Goal: Transaction & Acquisition: Download file/media

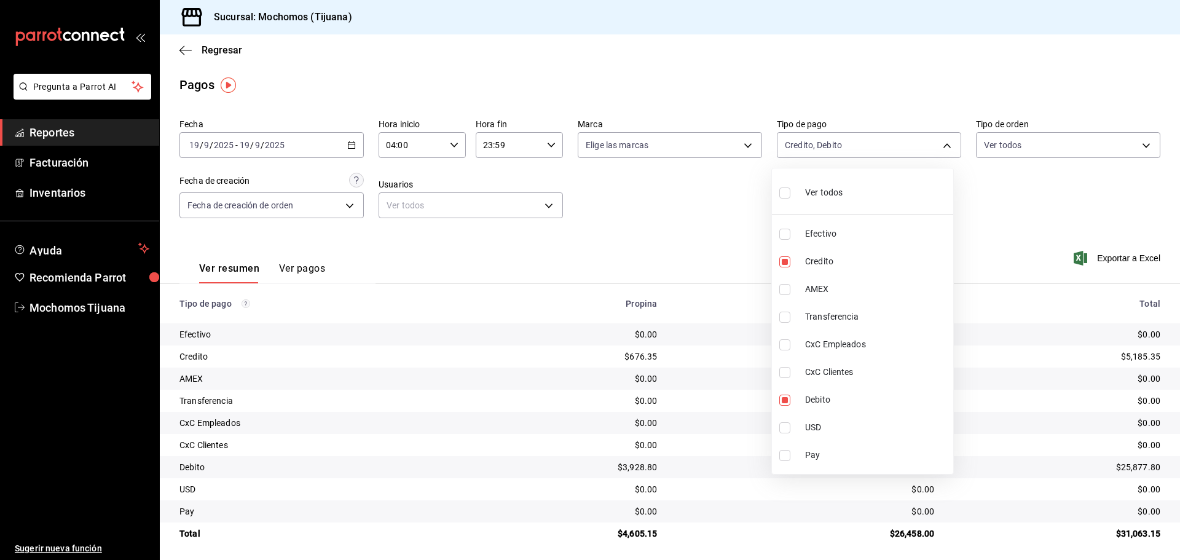
click at [181, 52] on div at bounding box center [590, 280] width 1180 height 560
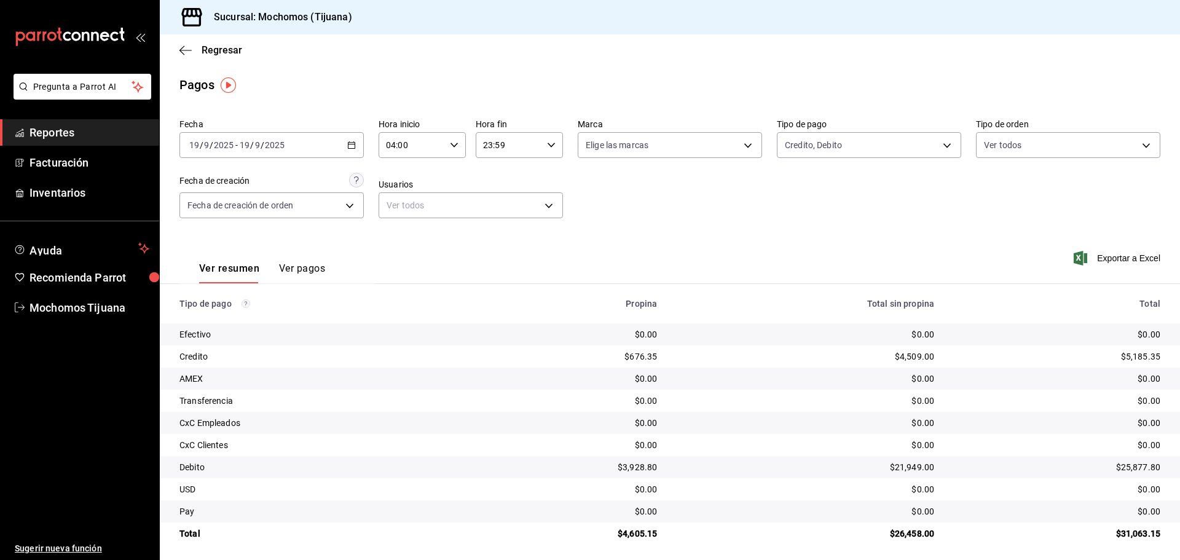
click at [181, 52] on icon "button" at bounding box center [185, 50] width 12 height 11
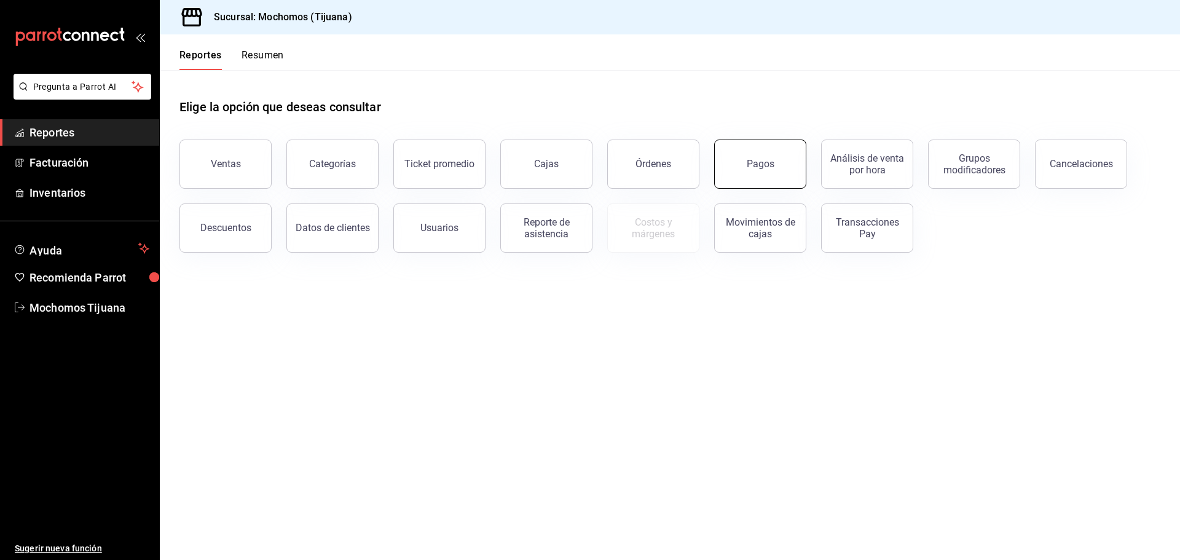
click at [773, 178] on button "Pagos" at bounding box center [760, 164] width 92 height 49
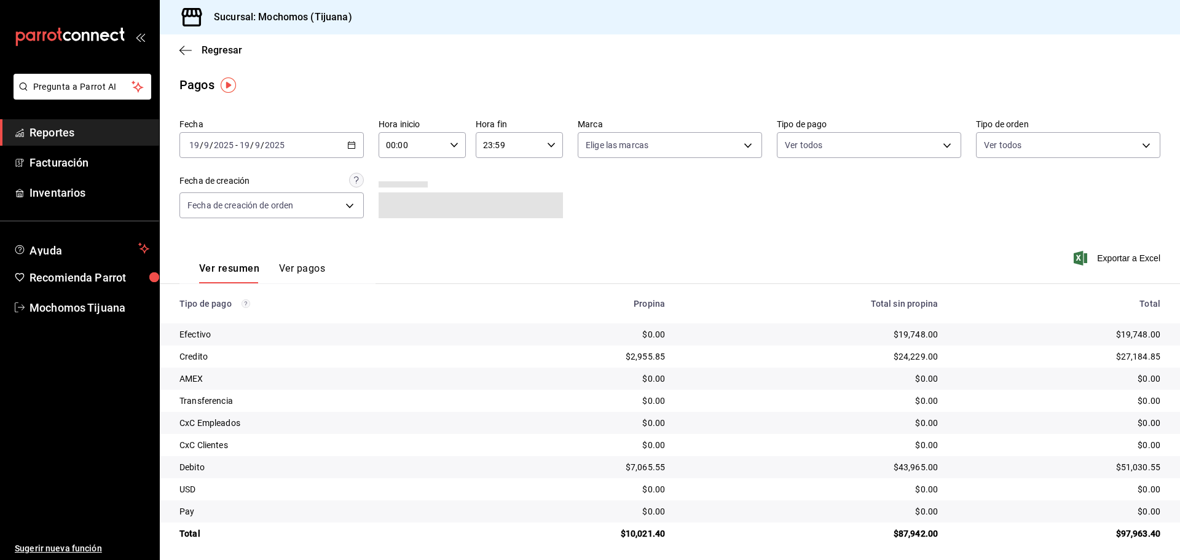
click at [450, 141] on icon "button" at bounding box center [454, 145] width 9 height 9
click at [396, 224] on button "04" at bounding box center [398, 233] width 39 height 25
type input "04:00"
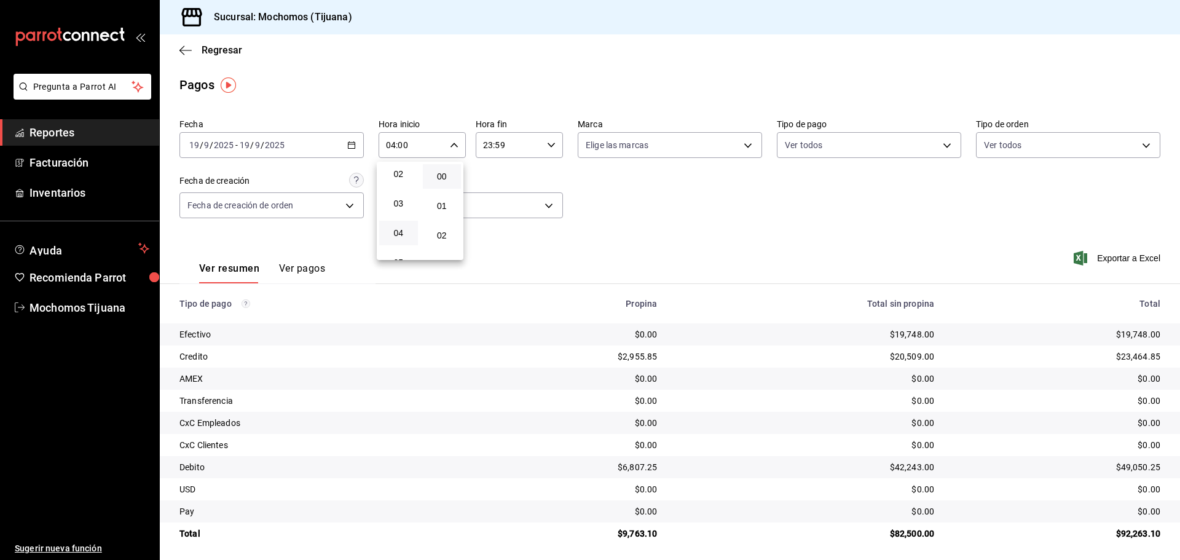
click at [942, 142] on div at bounding box center [590, 280] width 1180 height 560
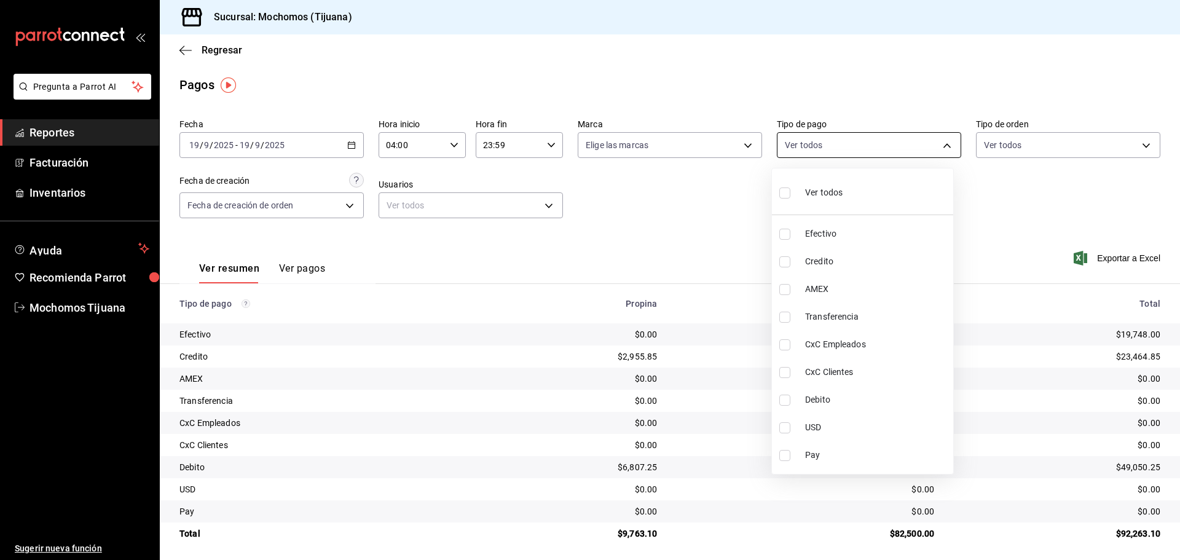
click at [941, 147] on body "Pregunta a Parrot AI Reportes Facturación Inventarios Ayuda Recomienda Parrot M…" at bounding box center [590, 280] width 1180 height 560
click at [865, 255] on span "Credito" at bounding box center [876, 261] width 143 height 13
type input "a27a072c-b141-4985-9f83-ae60dbe2196b"
checkbox input "true"
click at [849, 396] on span "Debito" at bounding box center [882, 399] width 143 height 13
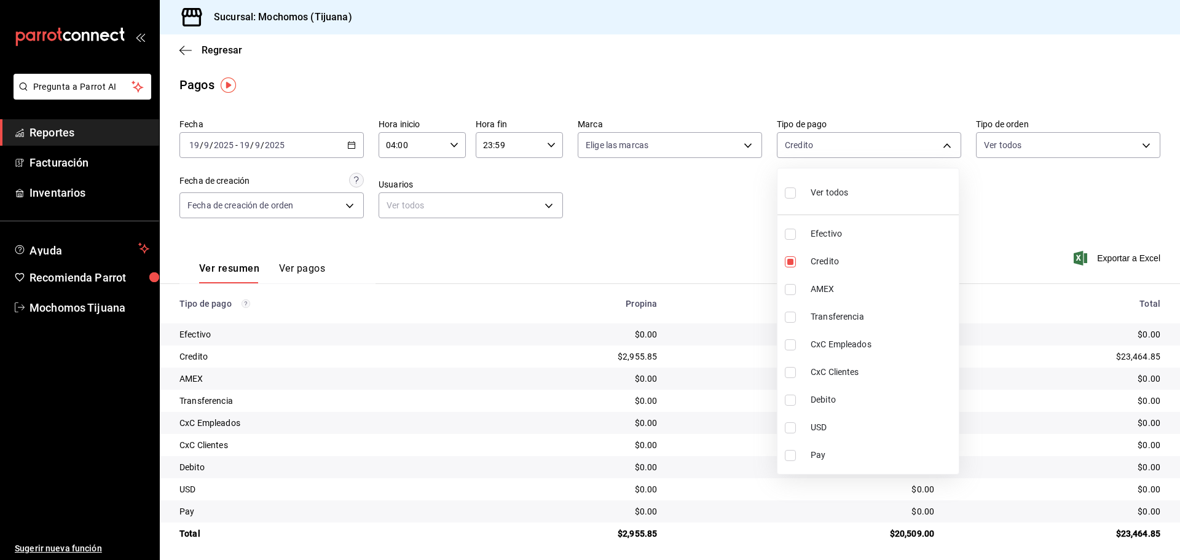
type input "a27a072c-b141-4985-9f83-ae60dbe2196b,b7370aa5-450f-4a05-bab4-2784151f97fb"
checkbox input "true"
click at [634, 238] on div at bounding box center [590, 280] width 1180 height 560
click at [78, 165] on div at bounding box center [590, 280] width 1180 height 560
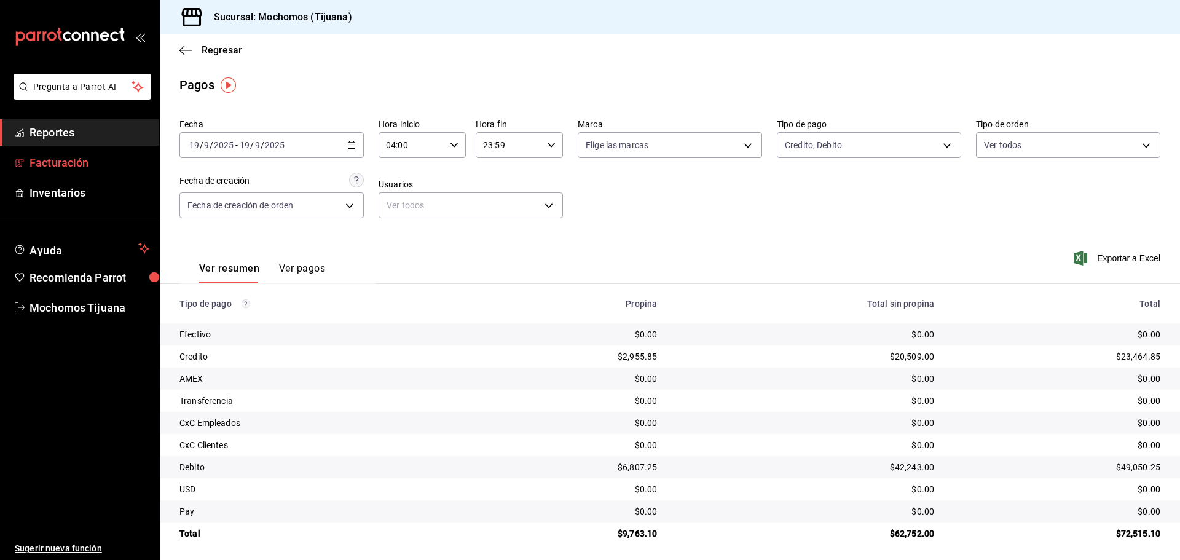
click at [78, 164] on span "Facturación" at bounding box center [89, 162] width 120 height 17
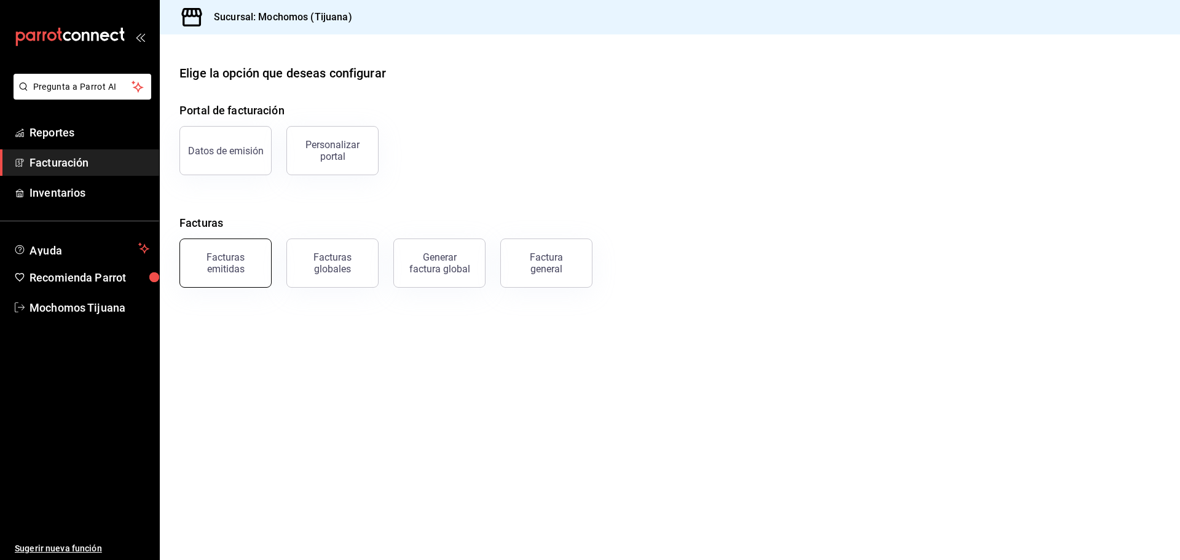
click at [246, 267] on div "Facturas emitidas" at bounding box center [225, 262] width 76 height 23
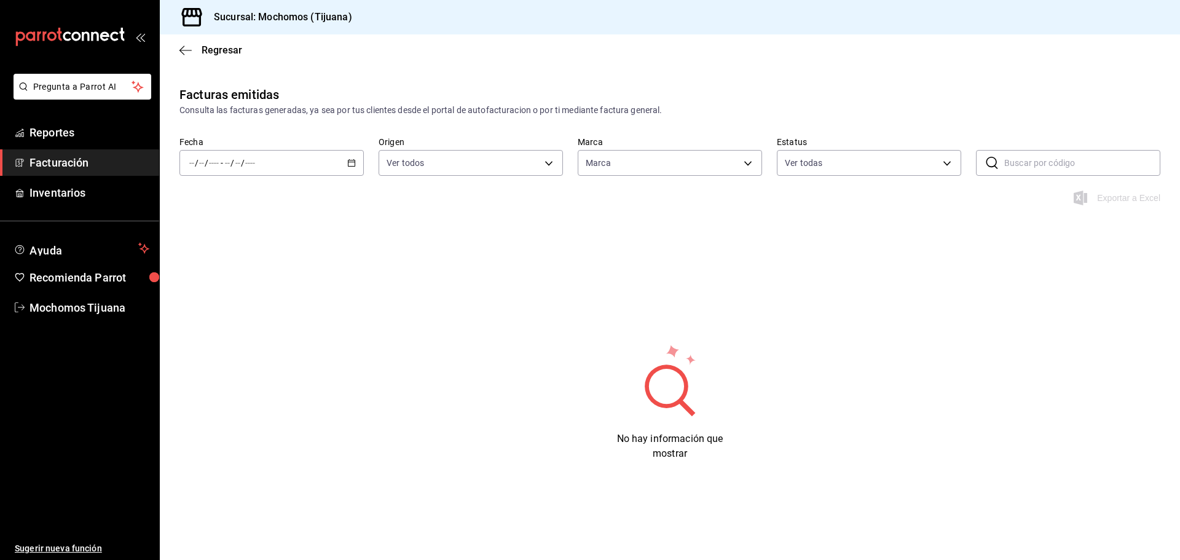
type input "c300ab0f-4e96-434a-ab79-9fec8b673c9f"
click at [352, 161] on icon "button" at bounding box center [351, 163] width 9 height 9
click at [255, 203] on span "Hoy" at bounding box center [237, 200] width 95 height 13
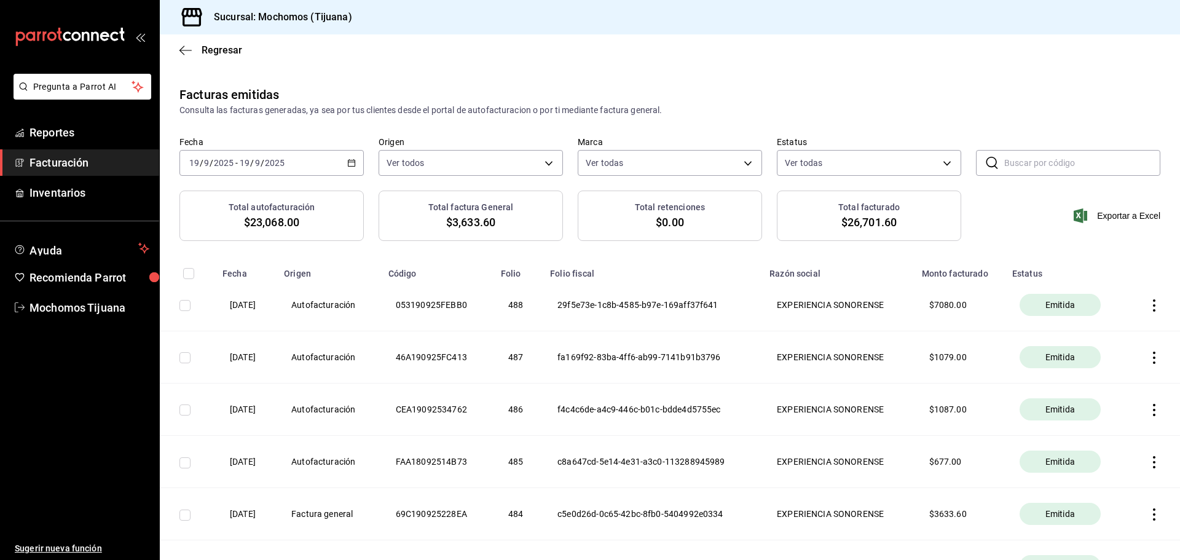
click at [1148, 307] on icon "button" at bounding box center [1154, 305] width 12 height 12
click at [1112, 277] on div "Descargar PDF" at bounding box center [1106, 275] width 59 height 10
click at [1148, 307] on icon "button" at bounding box center [1154, 305] width 12 height 12
click at [1114, 312] on li "Descargar XML" at bounding box center [1097, 305] width 108 height 31
